Goal: Check status: Check status

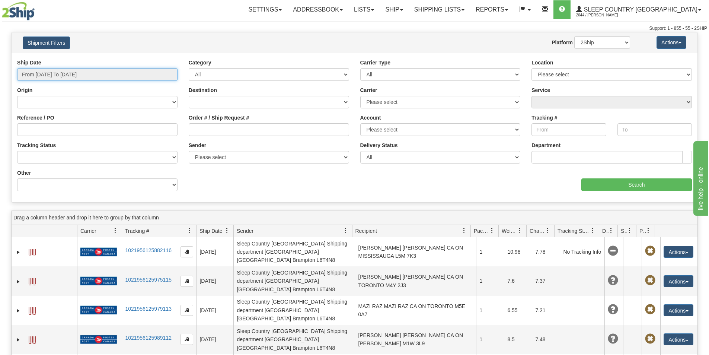
click at [165, 73] on input "From [DATE] To [DATE]" at bounding box center [97, 74] width 160 height 13
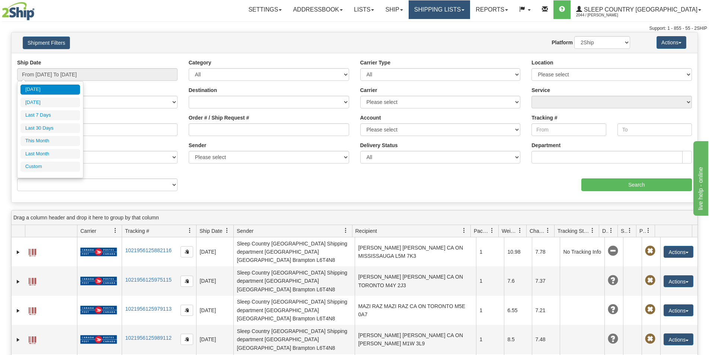
click at [470, 9] on link "Shipping lists" at bounding box center [439, 9] width 61 height 19
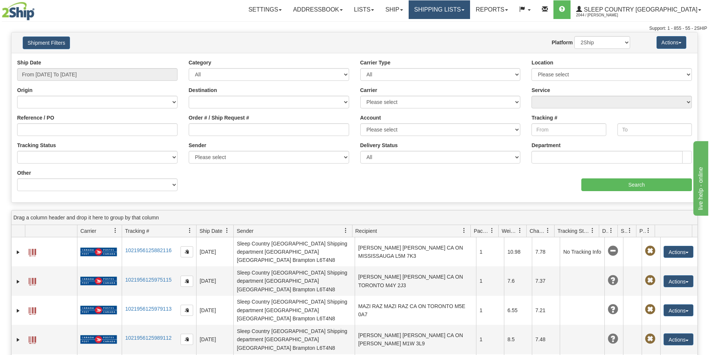
click at [470, 11] on link "Shipping lists" at bounding box center [439, 9] width 61 height 19
click at [470, 12] on link "Shipping lists" at bounding box center [439, 9] width 61 height 19
click at [470, 15] on link "Shipping lists" at bounding box center [439, 9] width 61 height 19
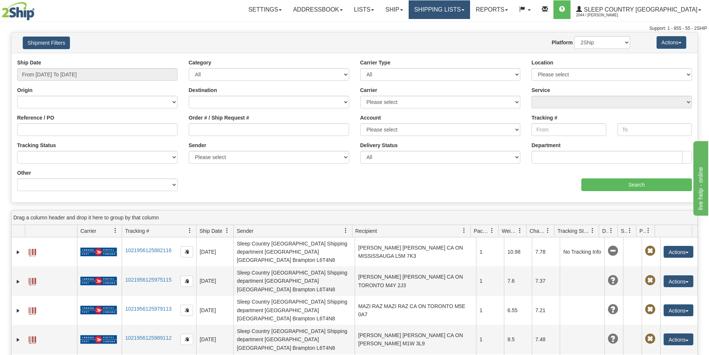
click at [470, 15] on link "Shipping lists" at bounding box center [439, 9] width 61 height 19
click at [470, 12] on link "Shipping lists" at bounding box center [439, 9] width 61 height 19
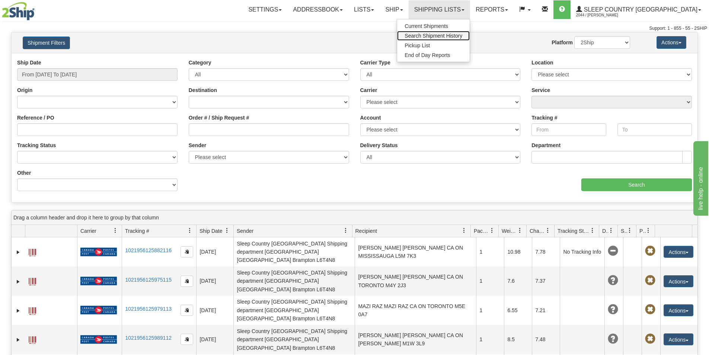
click at [462, 35] on span "Search Shipment History" at bounding box center [434, 36] width 58 height 6
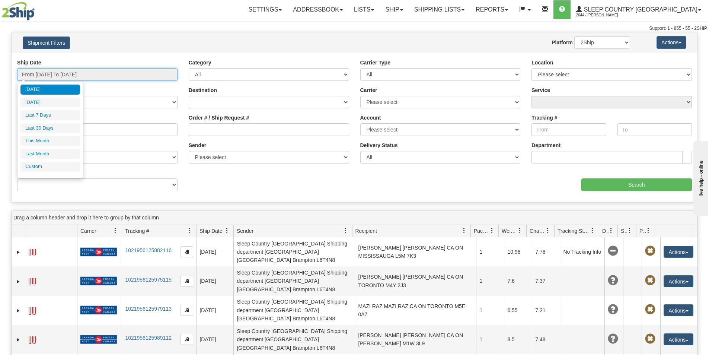
click at [168, 72] on input "From [DATE] To [DATE]" at bounding box center [97, 74] width 160 height 13
click at [41, 151] on li "Last Month" at bounding box center [50, 154] width 60 height 10
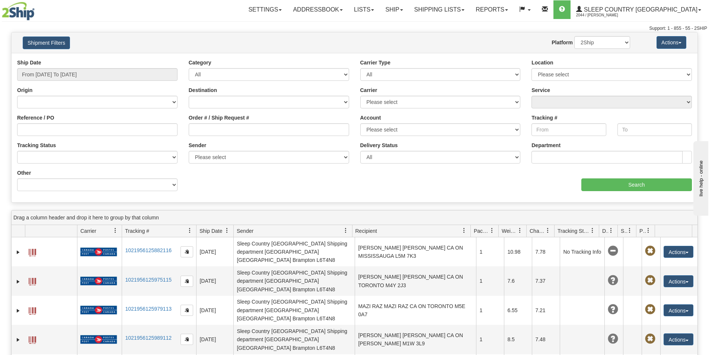
type input "From 08/01/2025 To 08/31/2025"
click at [191, 133] on input "Order # / Ship Request #" at bounding box center [269, 129] width 160 height 13
paste input "9002I026627"
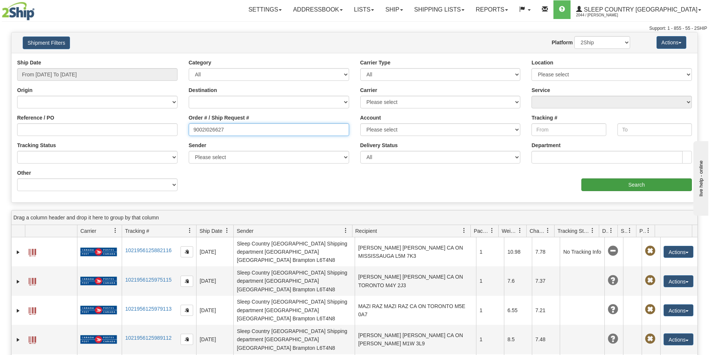
type input "9002I026627"
click at [623, 187] on input "Search" at bounding box center [637, 184] width 111 height 13
